Goal: Task Accomplishment & Management: Manage account settings

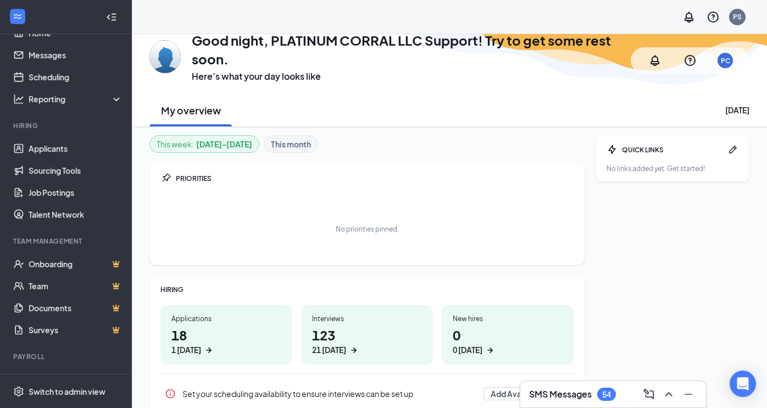
scroll to position [44, 0]
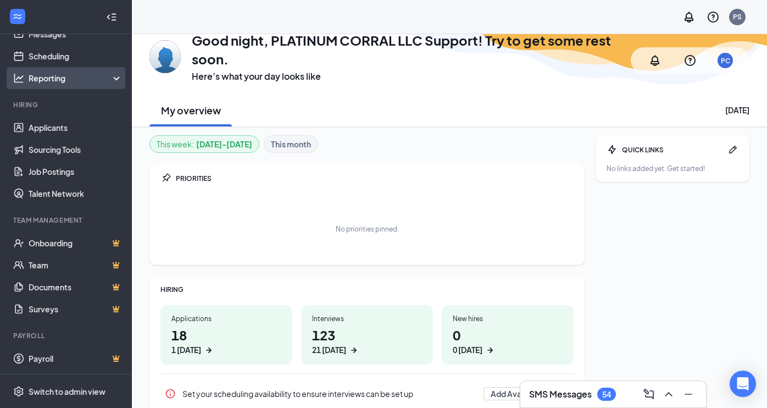
click at [114, 79] on icon at bounding box center [118, 79] width 9 height 0
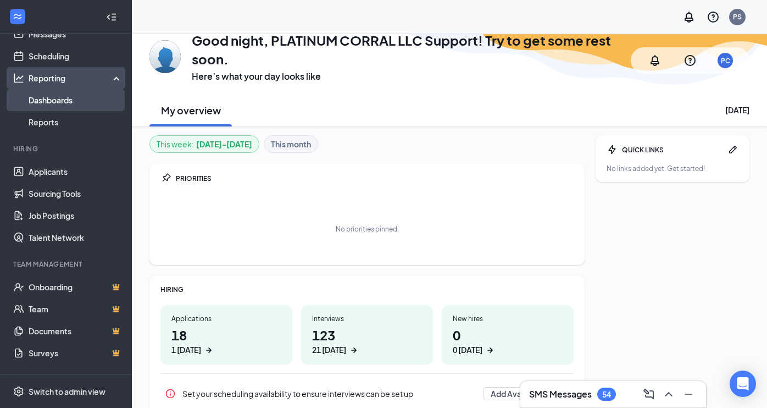
click at [75, 101] on link "Dashboards" at bounding box center [76, 100] width 94 height 22
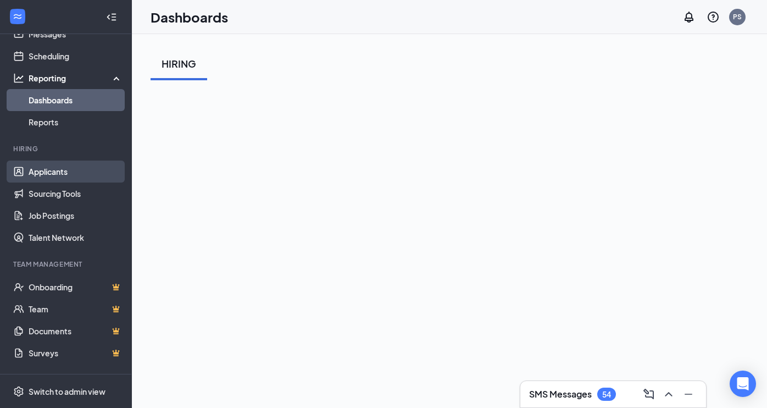
click at [75, 170] on link "Applicants" at bounding box center [76, 171] width 94 height 22
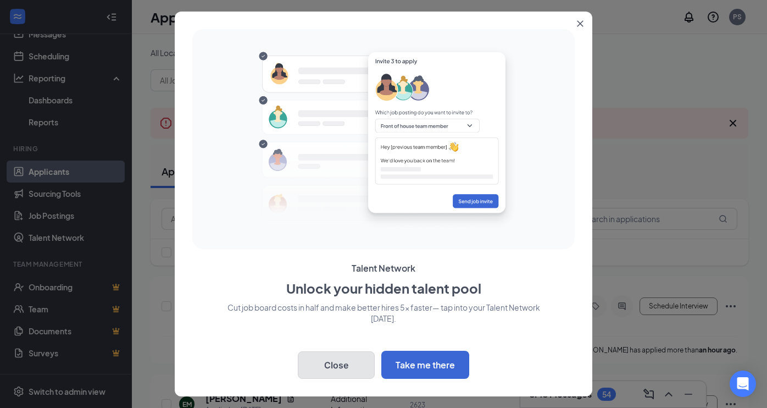
click at [338, 365] on button "Close" at bounding box center [336, 364] width 77 height 27
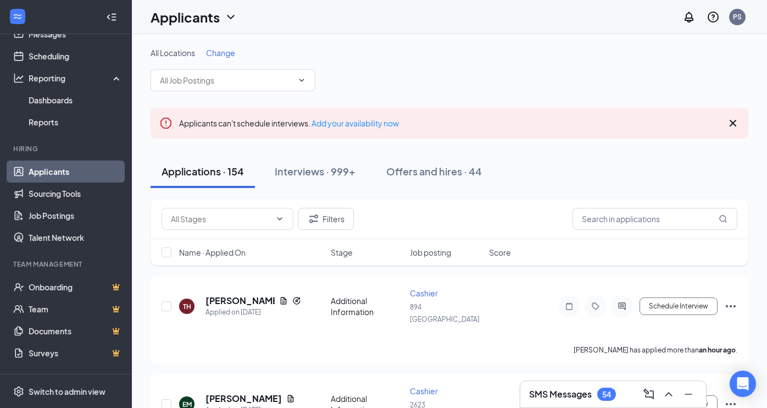
click at [234, 257] on span "Name · Applied On" at bounding box center [212, 252] width 66 height 11
click at [732, 121] on icon "Cross" at bounding box center [732, 122] width 13 height 13
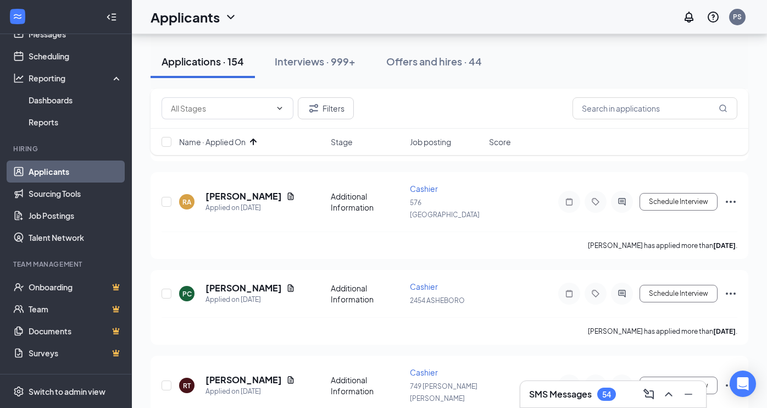
scroll to position [3135, 0]
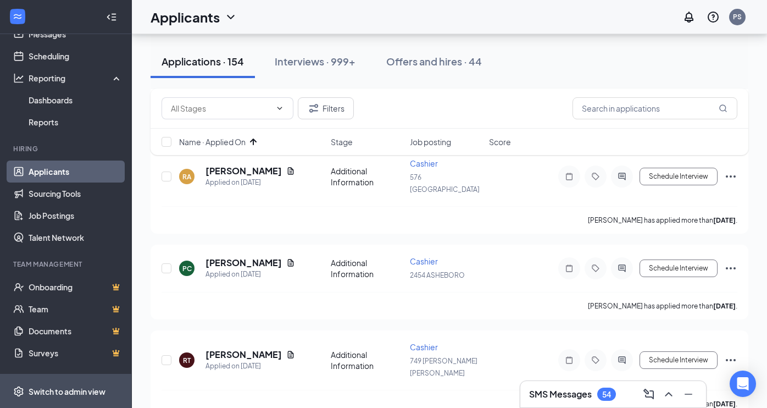
click at [66, 391] on div "Switch to admin view" at bounding box center [67, 391] width 77 height 11
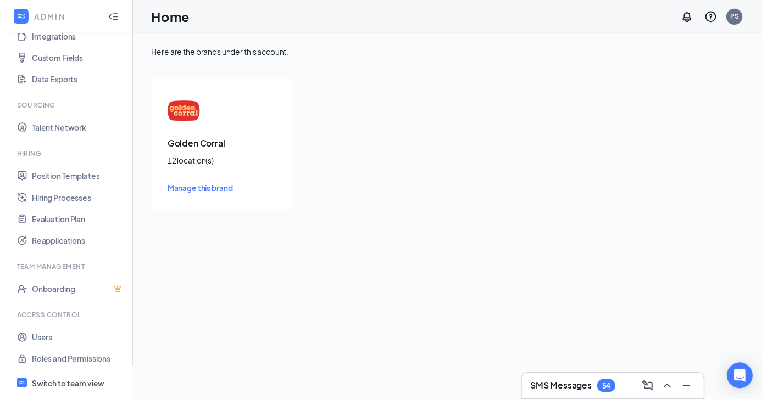
scroll to position [136, 0]
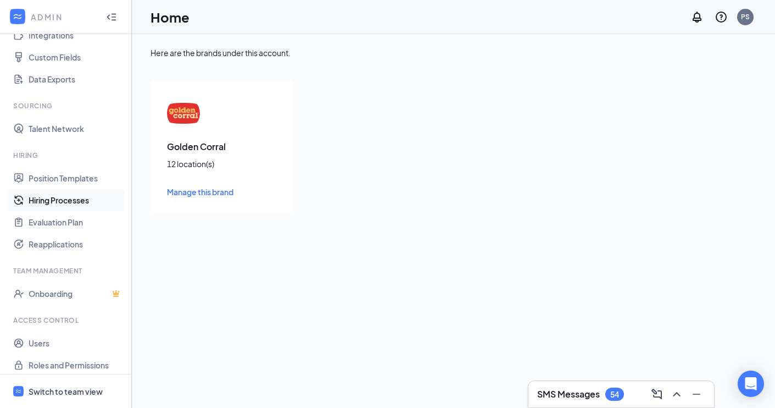
click at [69, 194] on link "Hiring Processes" at bounding box center [76, 200] width 94 height 22
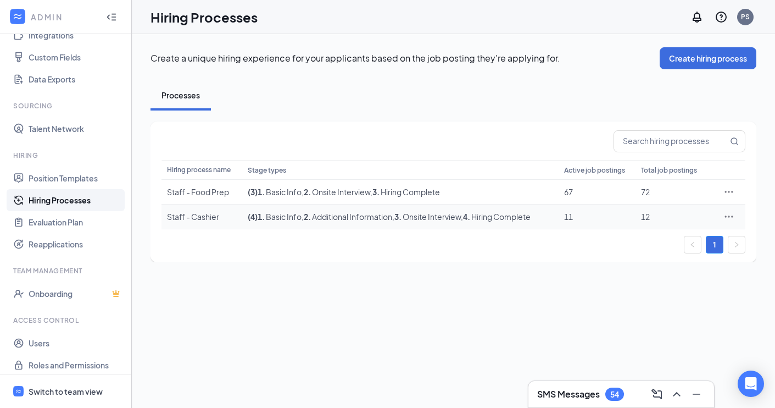
click at [180, 218] on div "Staff - Cashier" at bounding box center [202, 216] width 70 height 11
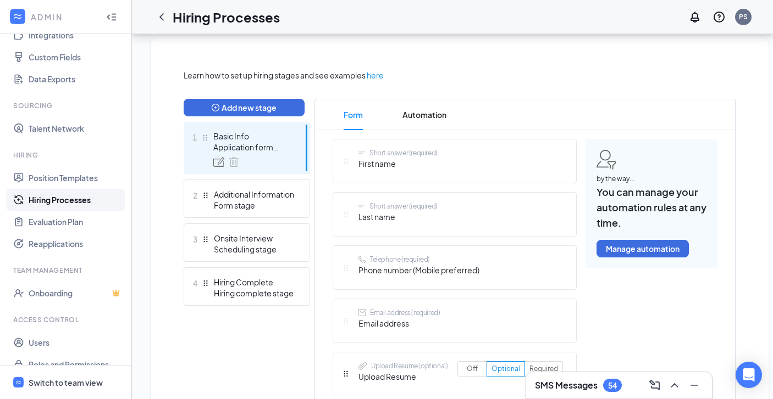
scroll to position [229, 0]
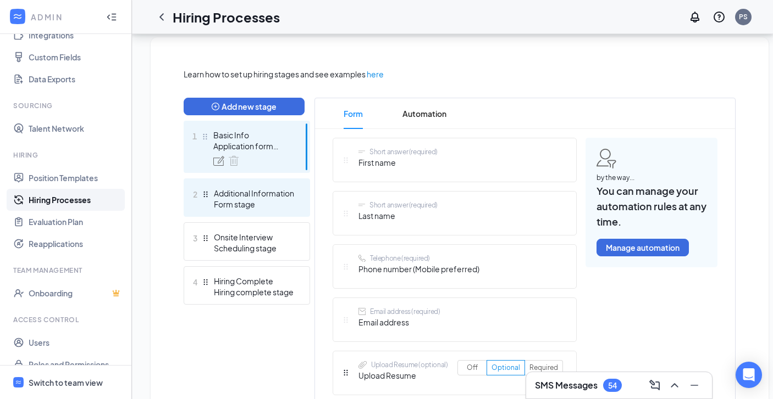
click at [258, 195] on div "Additional Information" at bounding box center [254, 193] width 80 height 11
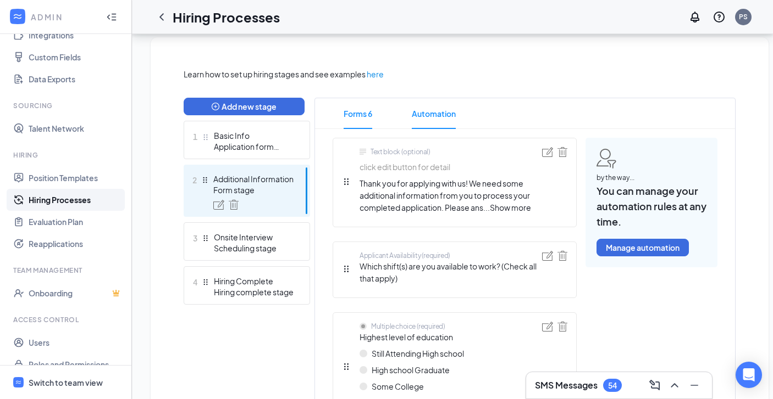
click at [433, 114] on span "Automation" at bounding box center [434, 113] width 44 height 31
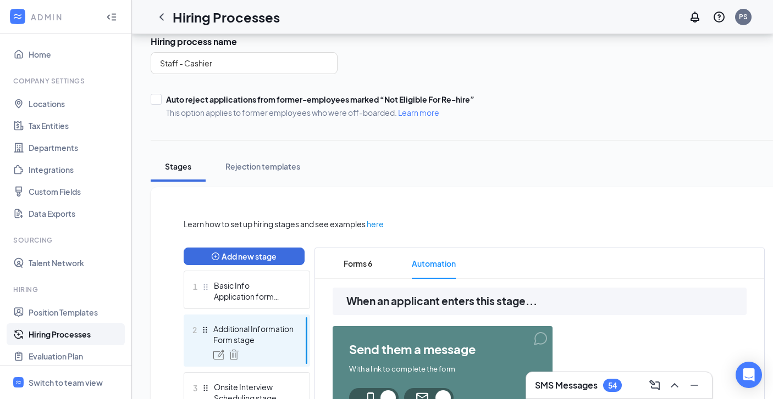
scroll to position [1, 0]
click at [63, 388] on div "Switch to team view" at bounding box center [66, 382] width 74 height 11
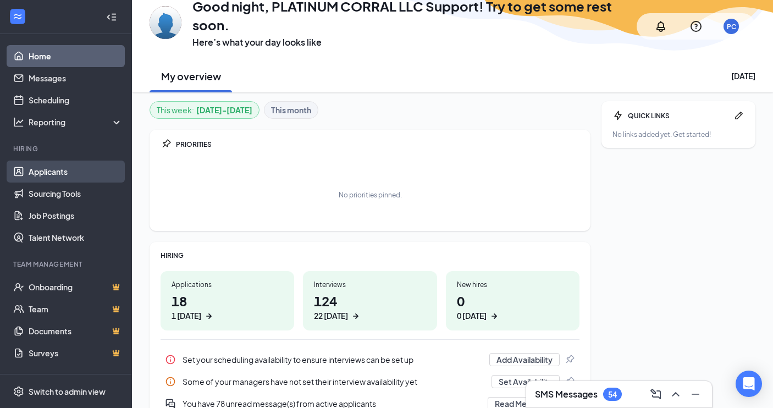
click at [42, 173] on link "Applicants" at bounding box center [76, 171] width 94 height 22
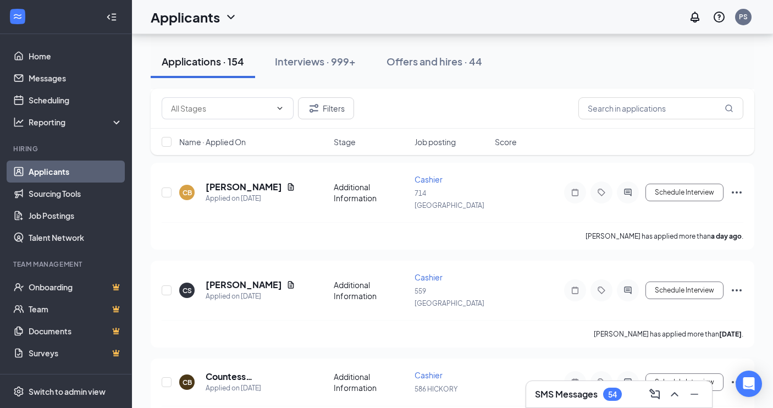
scroll to position [1125, 0]
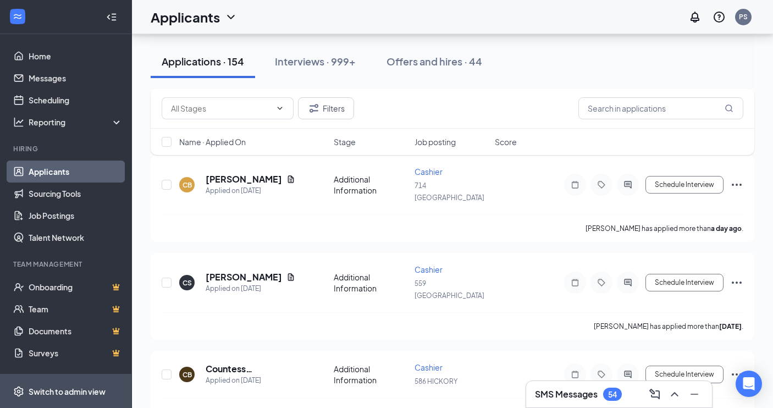
click at [70, 391] on div "Switch to admin view" at bounding box center [67, 391] width 77 height 11
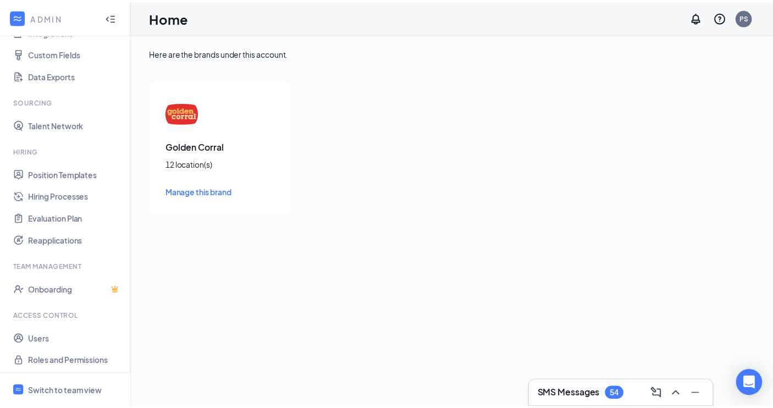
scroll to position [143, 0]
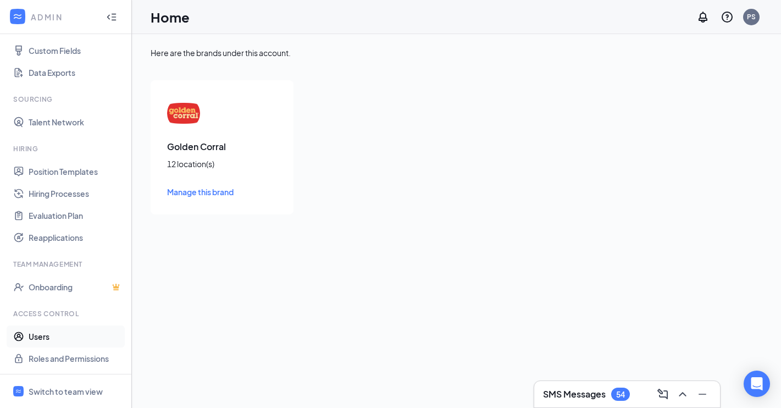
click at [57, 331] on link "Users" at bounding box center [76, 336] width 94 height 22
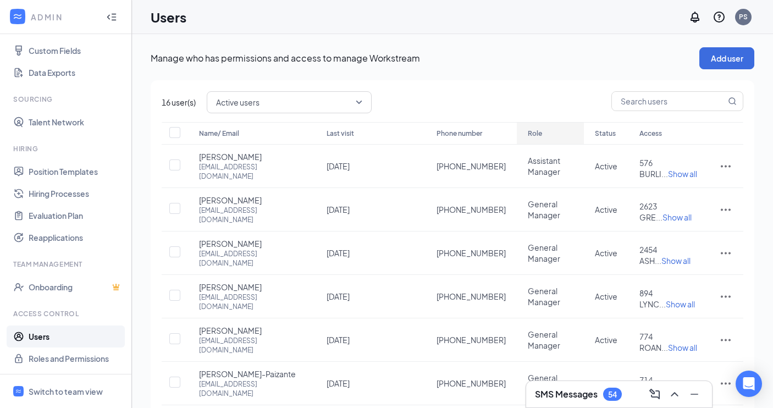
click at [527, 135] on div "Role" at bounding box center [549, 133] width 45 height 13
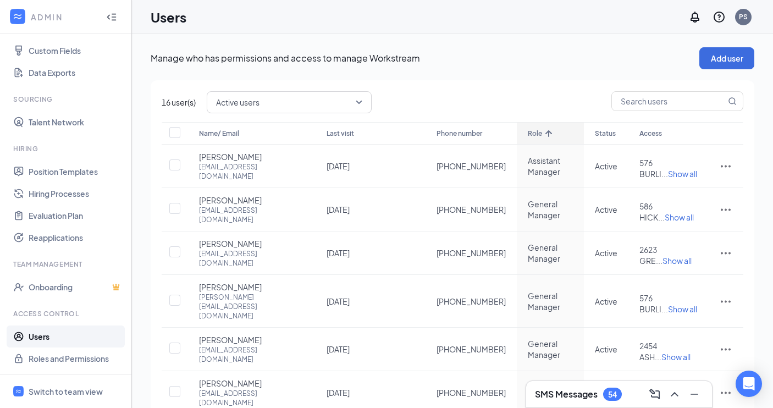
click at [527, 135] on div "Role" at bounding box center [549, 133] width 45 height 13
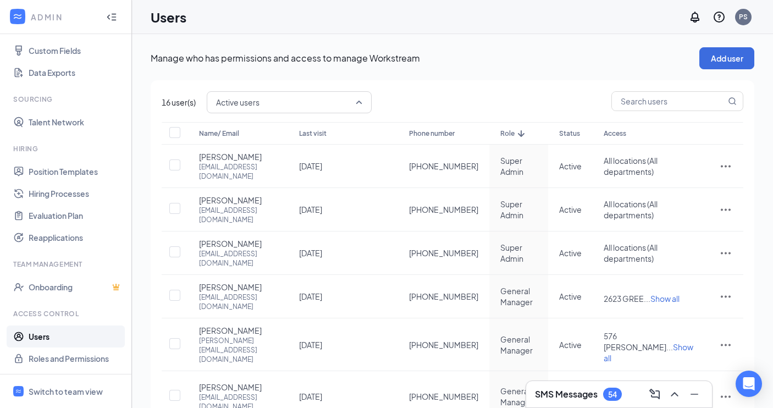
click at [360, 102] on span "Active users" at bounding box center [289, 102] width 146 height 19
click at [486, 77] on div "Manage who has permissions and access to manage Workstream Add user 16 user(s) …" at bounding box center [452, 345] width 603 height 596
click at [334, 132] on div "Last visit" at bounding box center [343, 133] width 88 height 13
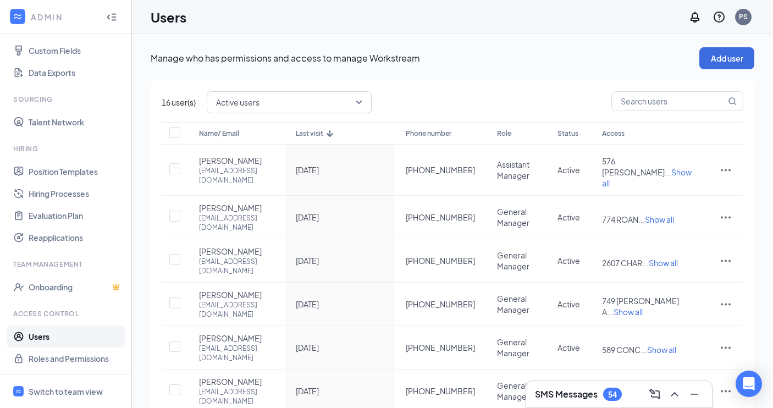
click at [360, 103] on span "Active users" at bounding box center [289, 102] width 146 height 19
click at [273, 182] on span "Disabled users" at bounding box center [289, 184] width 147 height 12
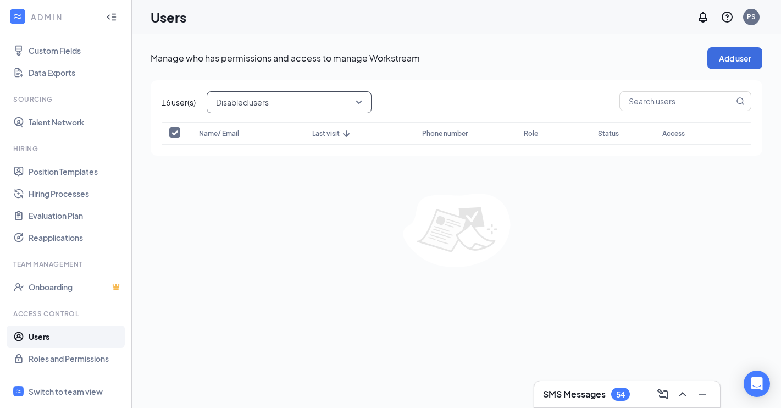
click at [360, 99] on span "Disabled users" at bounding box center [289, 102] width 146 height 19
click at [272, 158] on span "Active users" at bounding box center [289, 158] width 147 height 12
checkbox input "false"
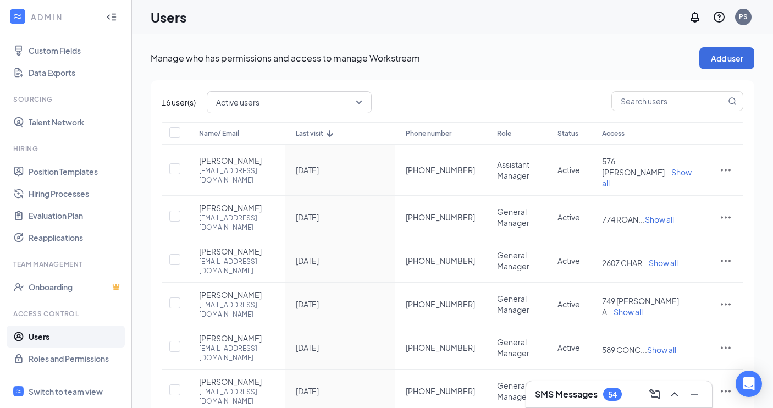
click at [543, 102] on div "Active users active disabled All users Active users Disabled users" at bounding box center [475, 102] width 536 height 22
